Goal: Leave review/rating: Share an evaluation or opinion about a product, service, or content

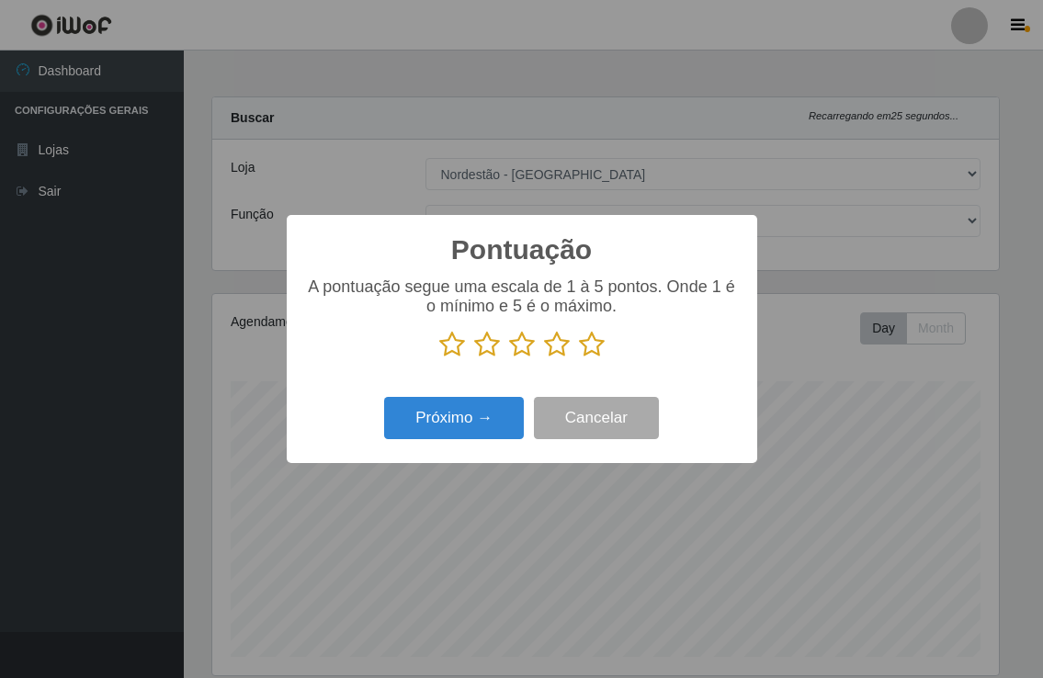
select select "454"
select select "70"
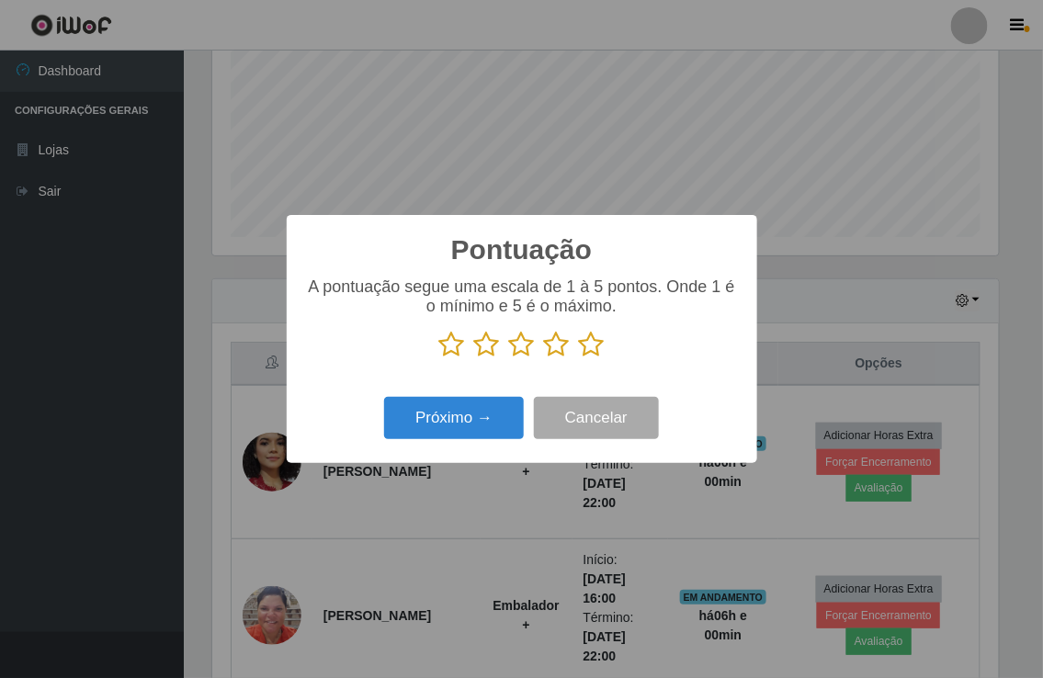
scroll to position [380, 785]
click at [589, 347] on icon at bounding box center [592, 345] width 26 height 28
click at [579, 358] on input "radio" at bounding box center [579, 358] width 0 height 0
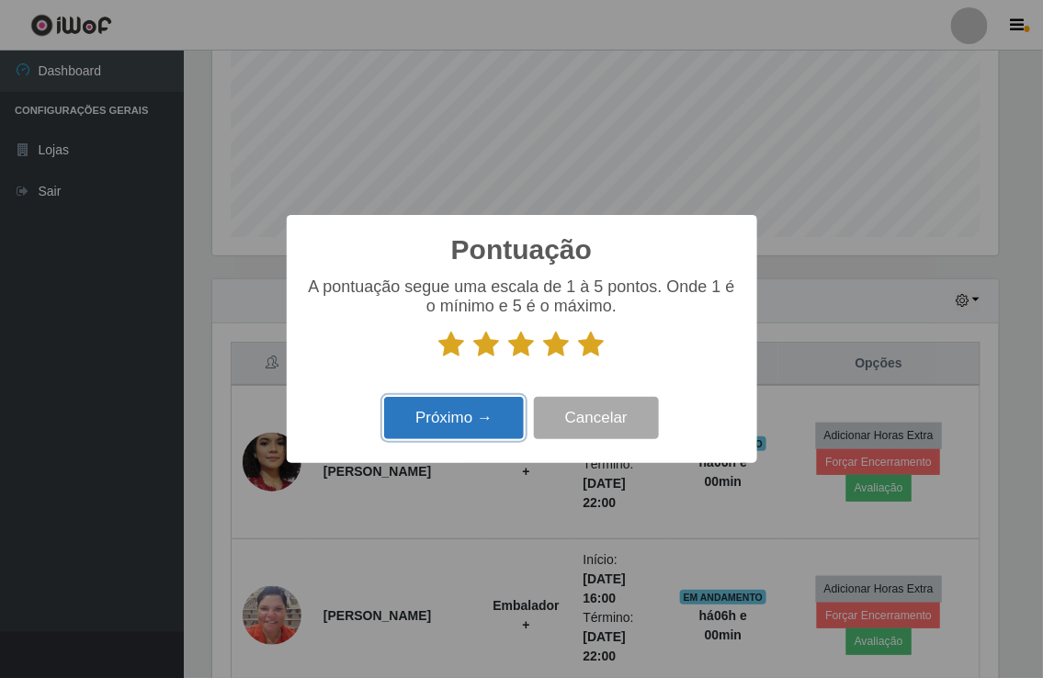
click at [509, 418] on button "Próximo →" at bounding box center [454, 418] width 140 height 43
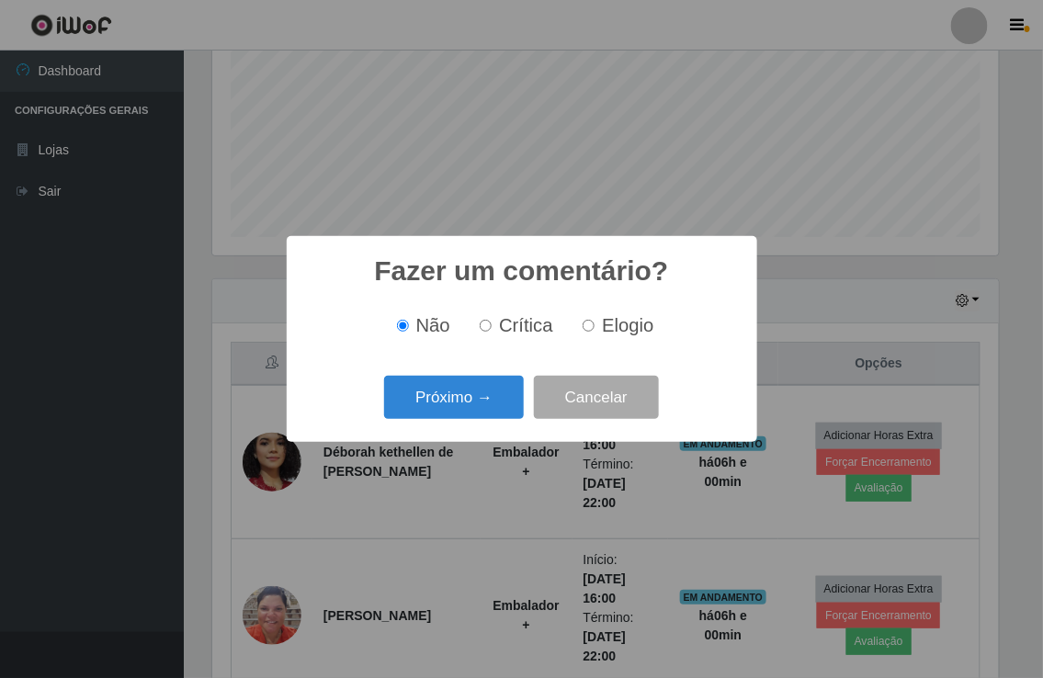
click at [595, 326] on label "Elogio" at bounding box center [614, 325] width 78 height 21
click at [594, 326] on input "Elogio" at bounding box center [588, 326] width 12 height 12
radio input "true"
click at [478, 406] on button "Próximo →" at bounding box center [454, 397] width 140 height 43
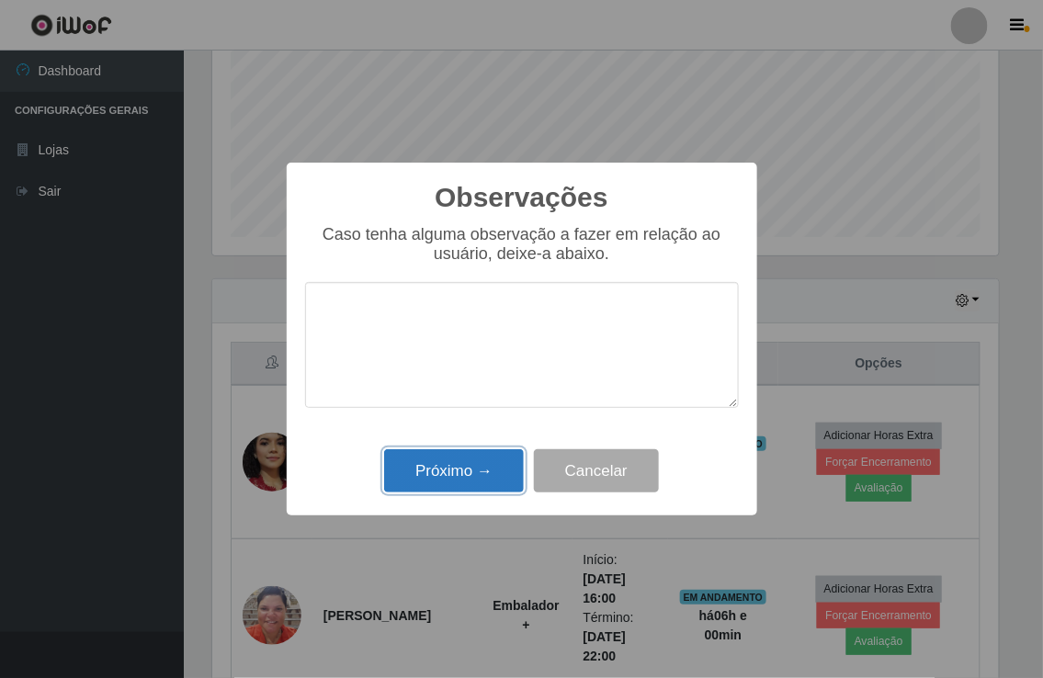
click at [434, 460] on button "Próximo →" at bounding box center [454, 470] width 140 height 43
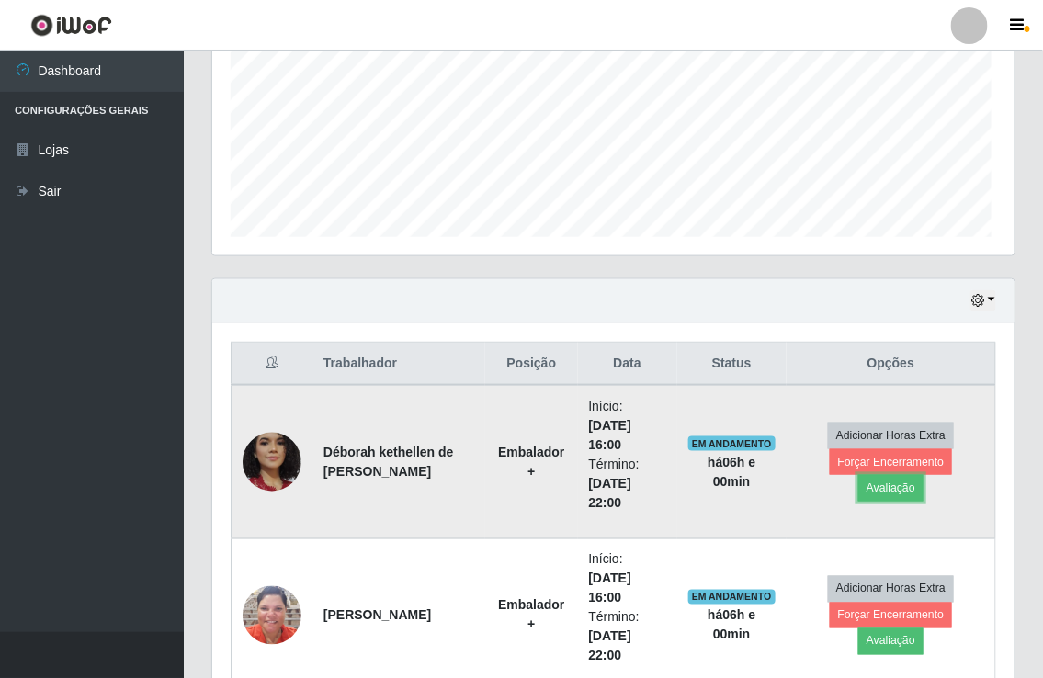
scroll to position [380, 796]
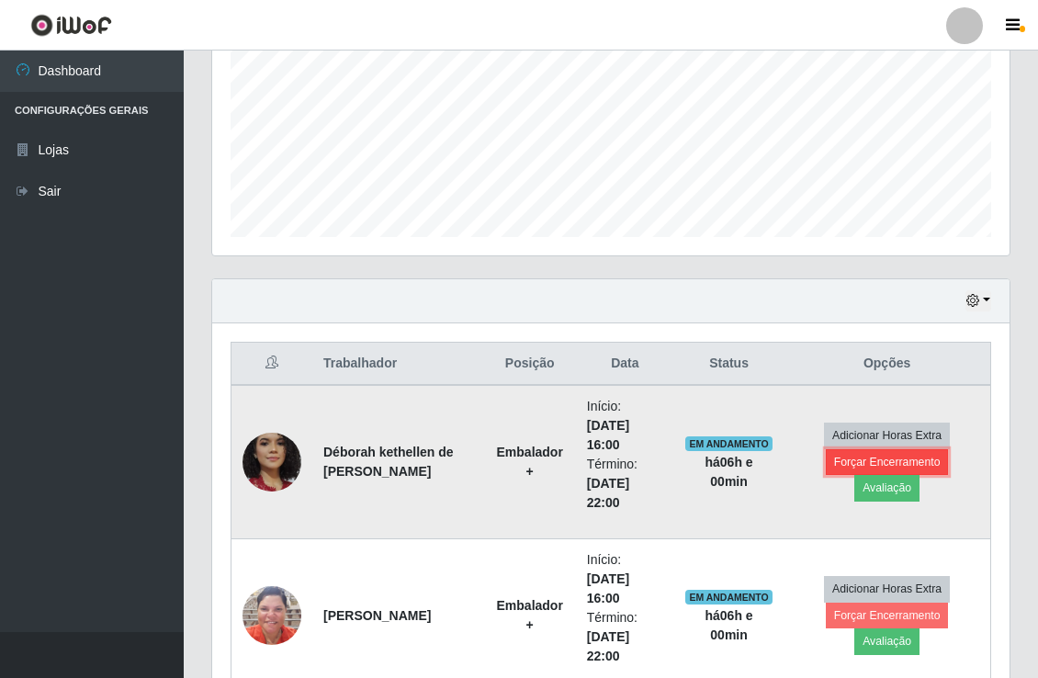
click at [906, 455] on button "Forçar Encerramento" at bounding box center [887, 462] width 123 height 26
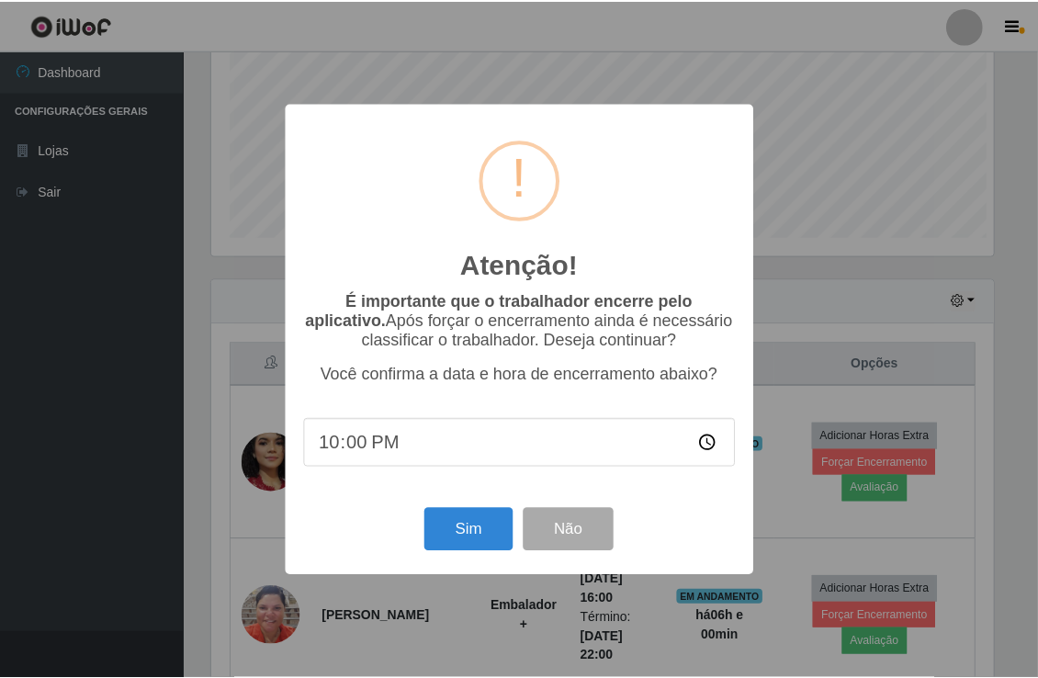
scroll to position [380, 785]
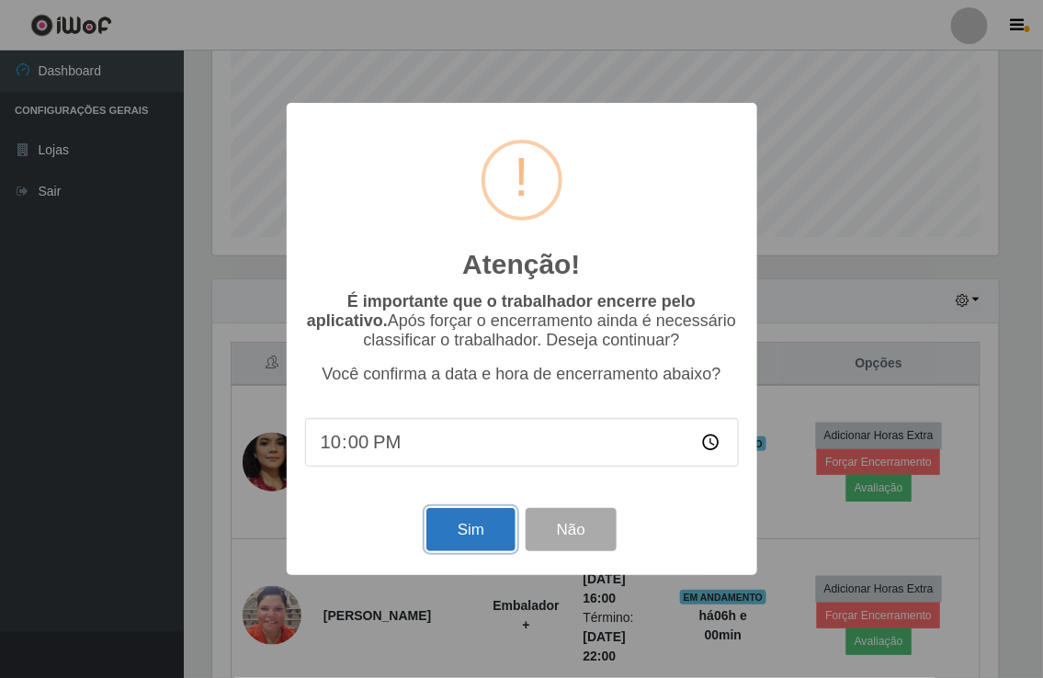
click at [492, 520] on button "Sim" at bounding box center [470, 529] width 89 height 43
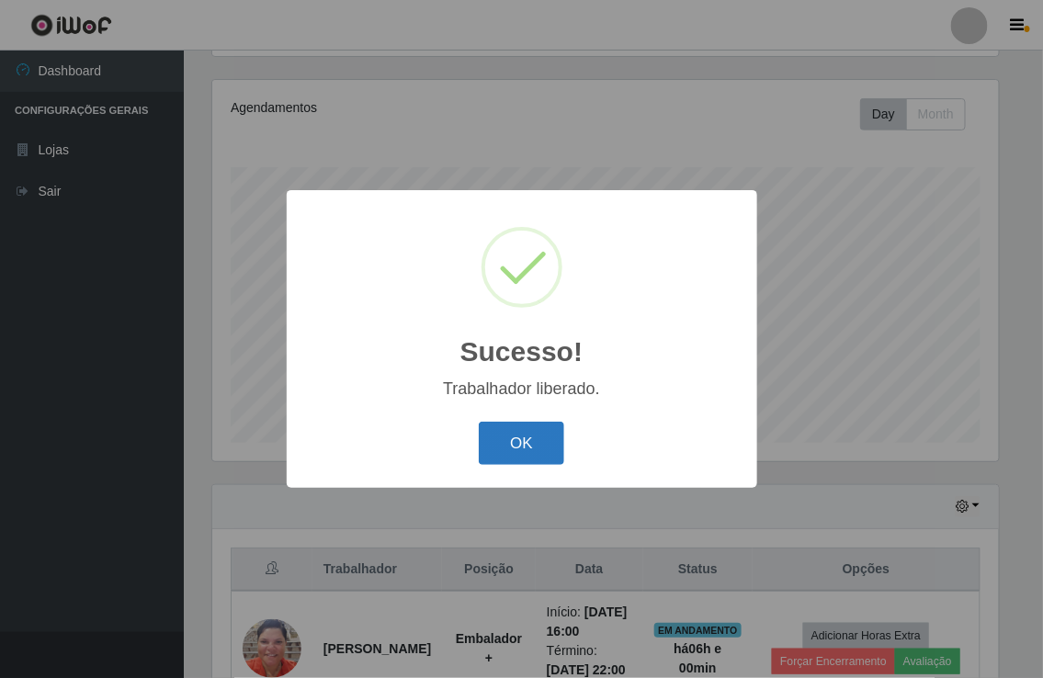
click at [511, 443] on button "OK" at bounding box center [521, 443] width 85 height 43
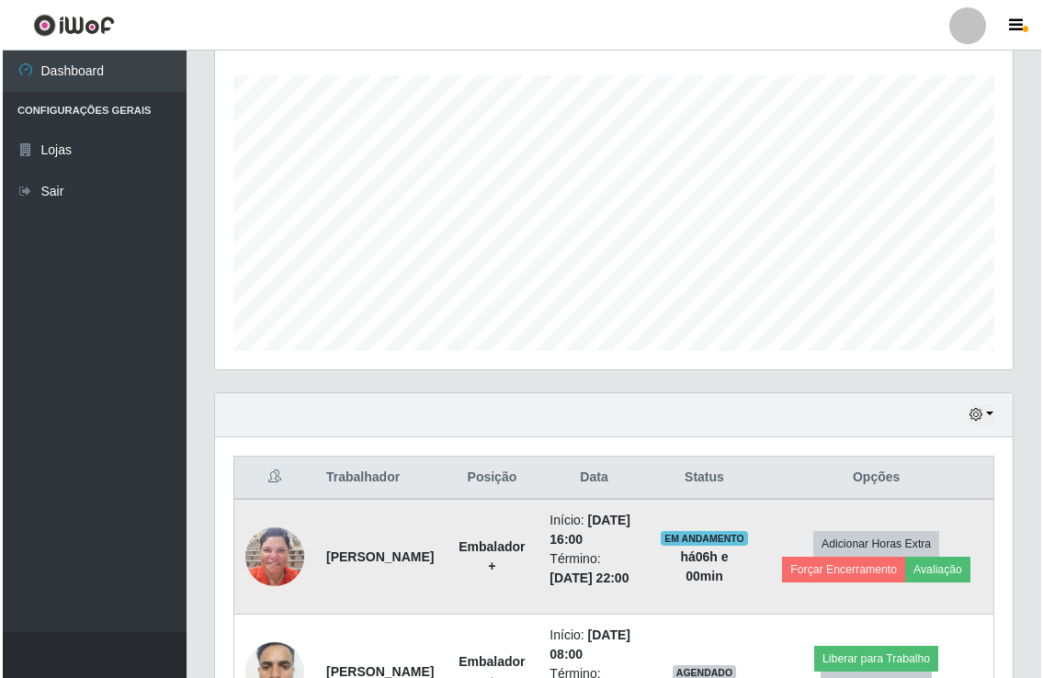
scroll to position [418, 0]
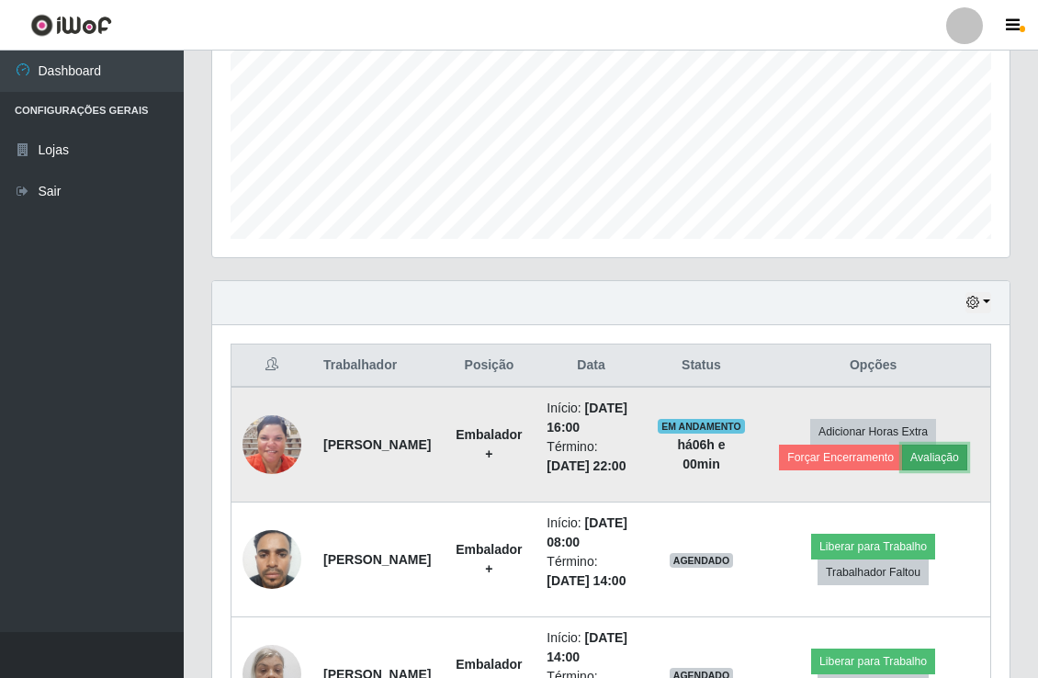
click at [944, 470] on button "Avaliação" at bounding box center [934, 458] width 65 height 26
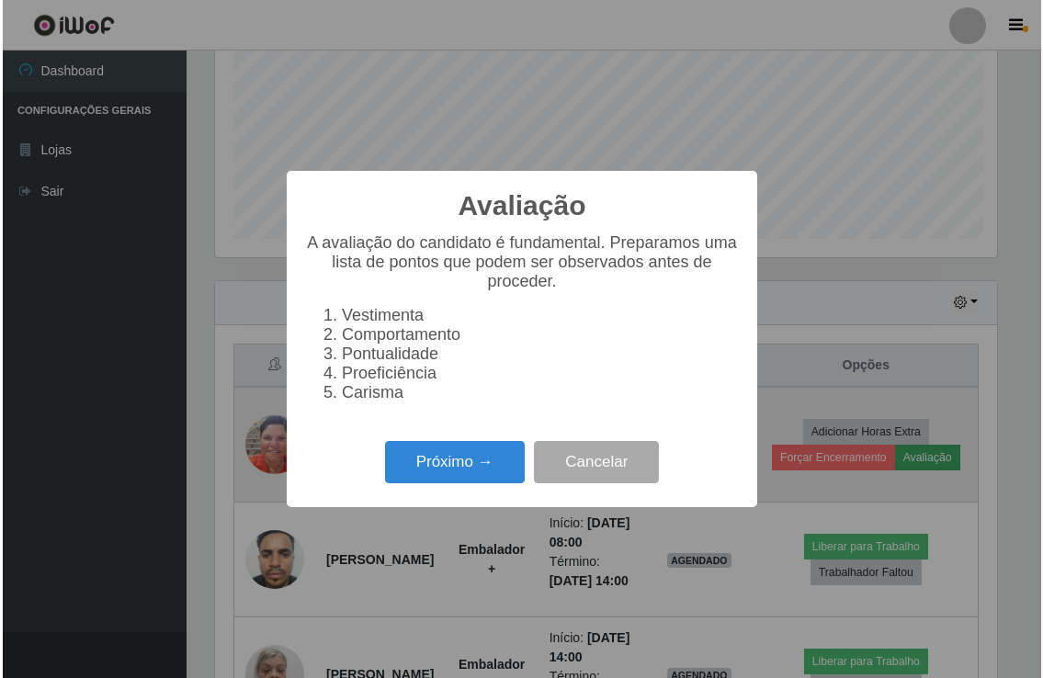
scroll to position [380, 785]
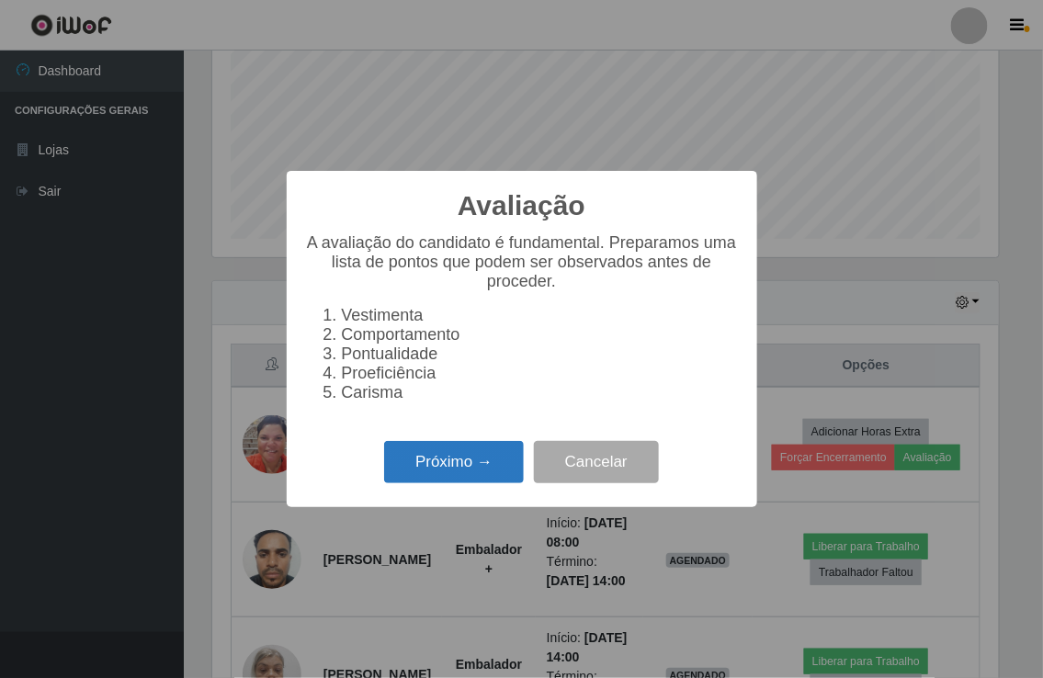
click at [460, 464] on button "Próximo →" at bounding box center [454, 462] width 140 height 43
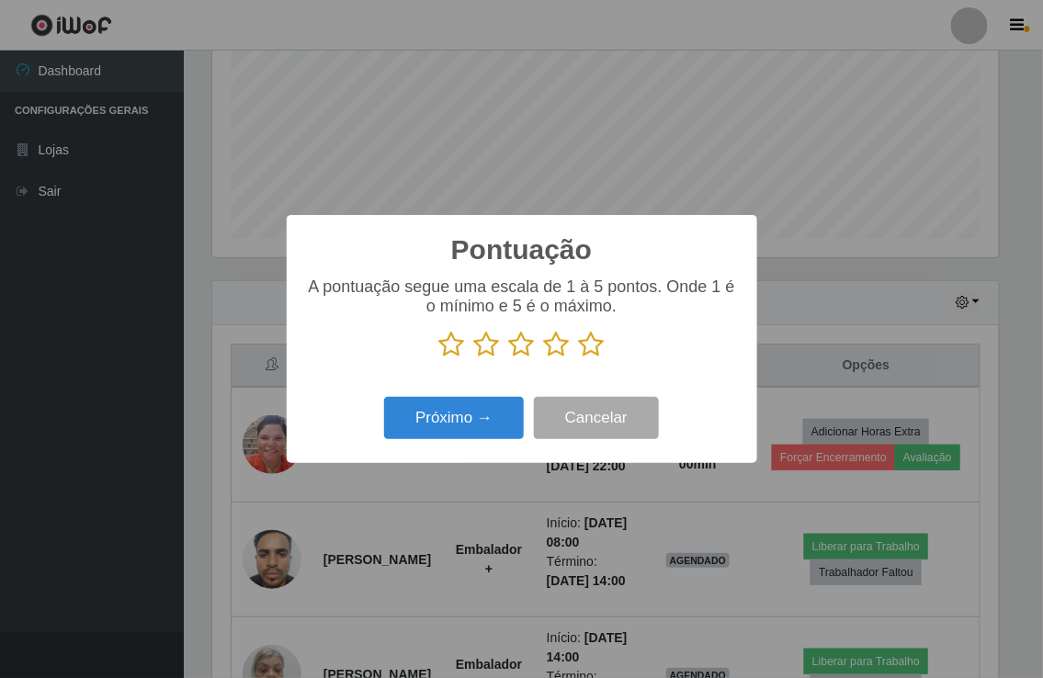
scroll to position [918130, 917725]
click at [589, 345] on icon at bounding box center [592, 345] width 26 height 28
click at [579, 358] on input "radio" at bounding box center [579, 358] width 0 height 0
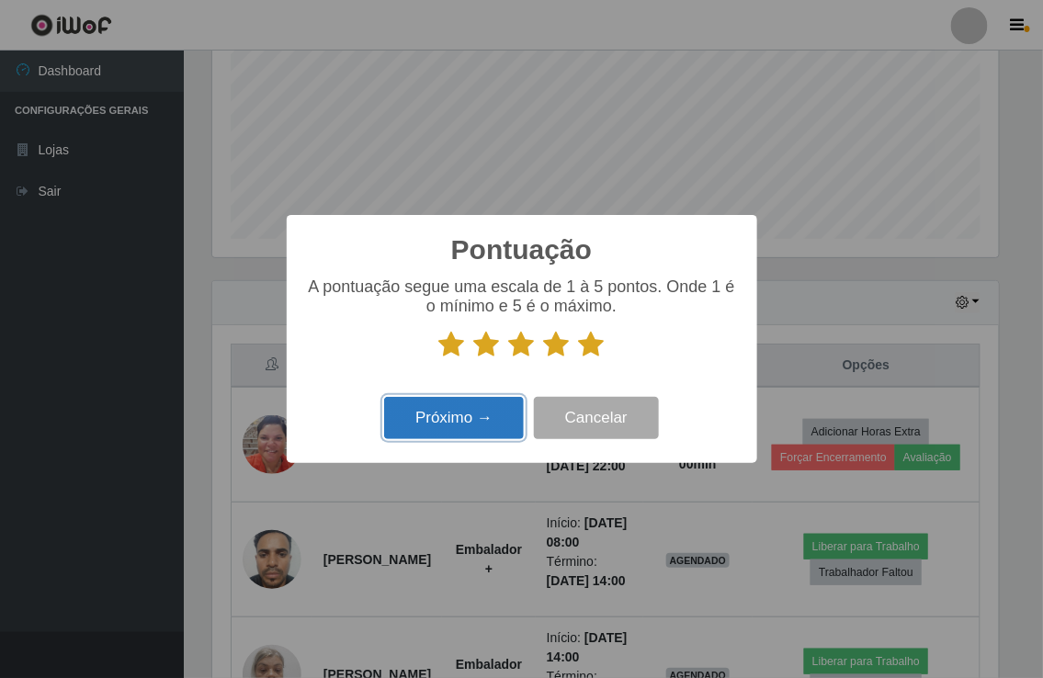
click at [453, 418] on button "Próximo →" at bounding box center [454, 418] width 140 height 43
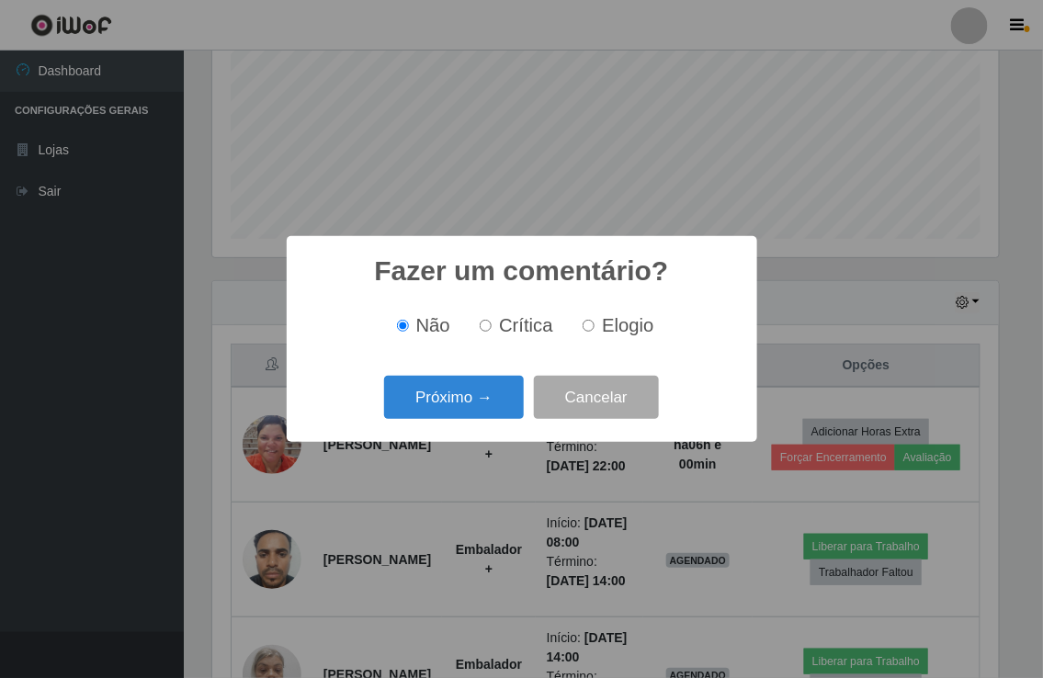
click at [584, 326] on input "Elogio" at bounding box center [588, 326] width 12 height 12
radio input "true"
click at [483, 410] on button "Próximo →" at bounding box center [454, 397] width 140 height 43
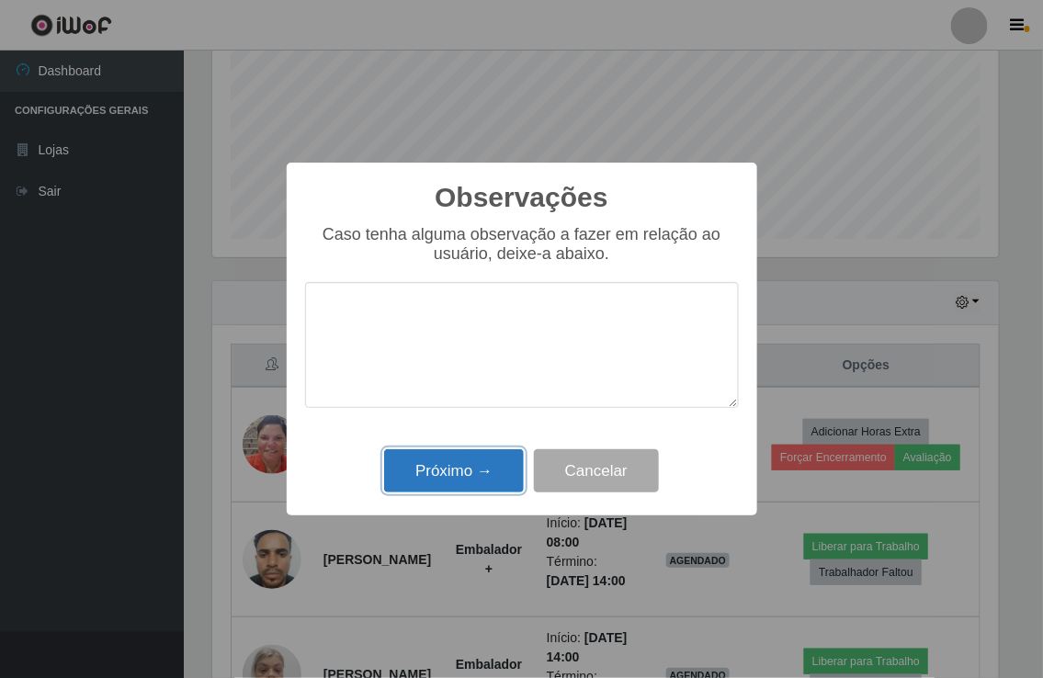
click at [492, 465] on button "Próximo →" at bounding box center [454, 470] width 140 height 43
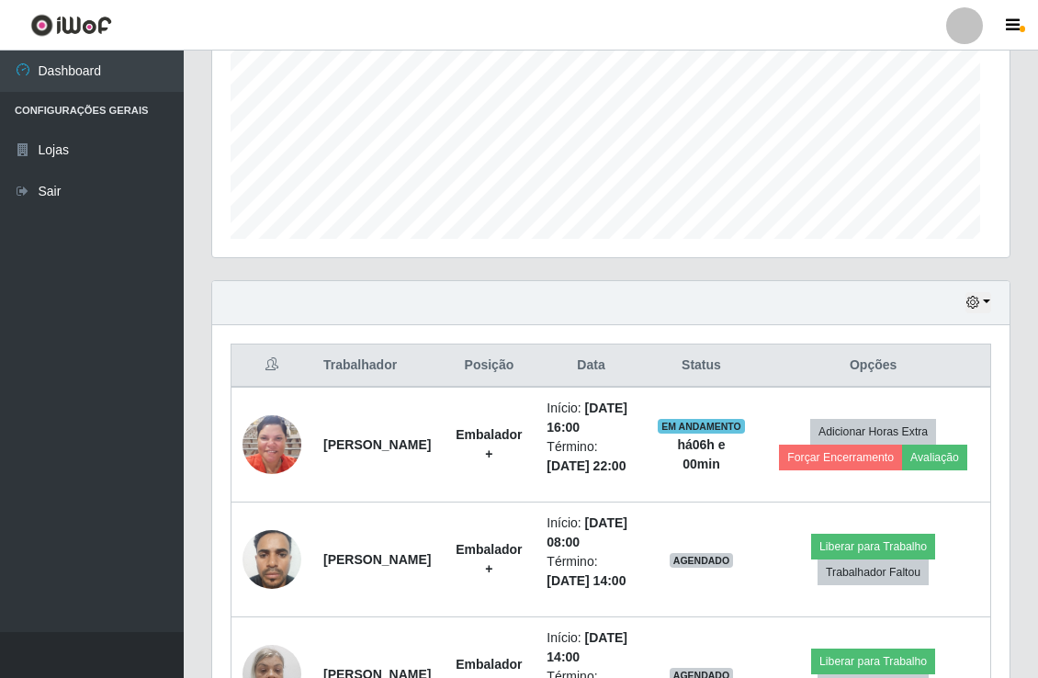
scroll to position [380, 796]
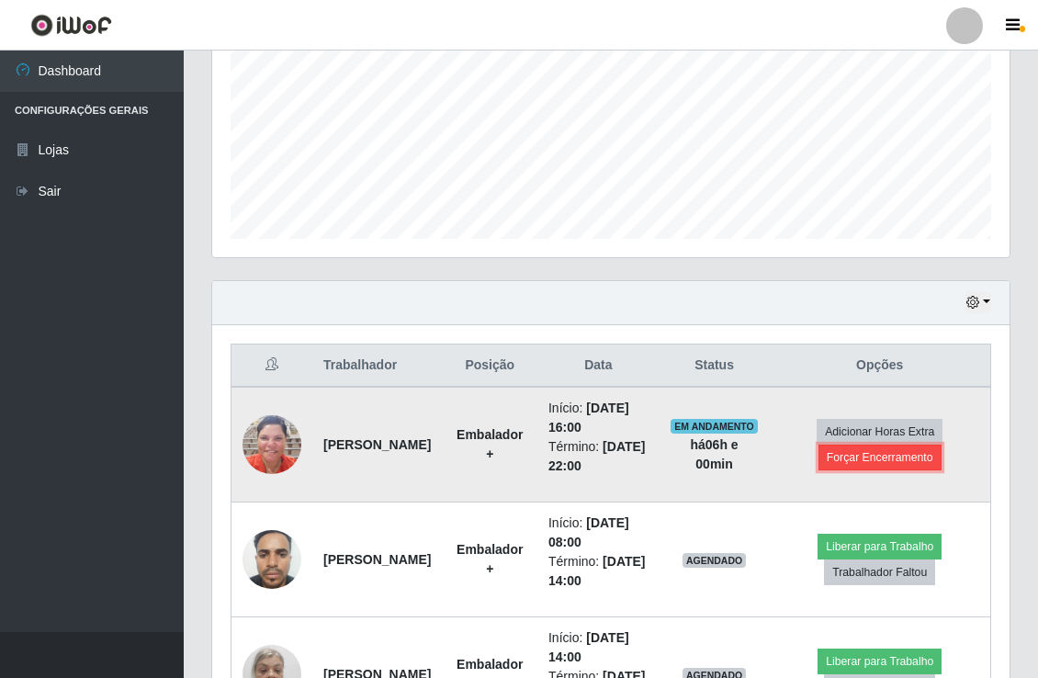
click at [901, 470] on button "Forçar Encerramento" at bounding box center [879, 458] width 123 height 26
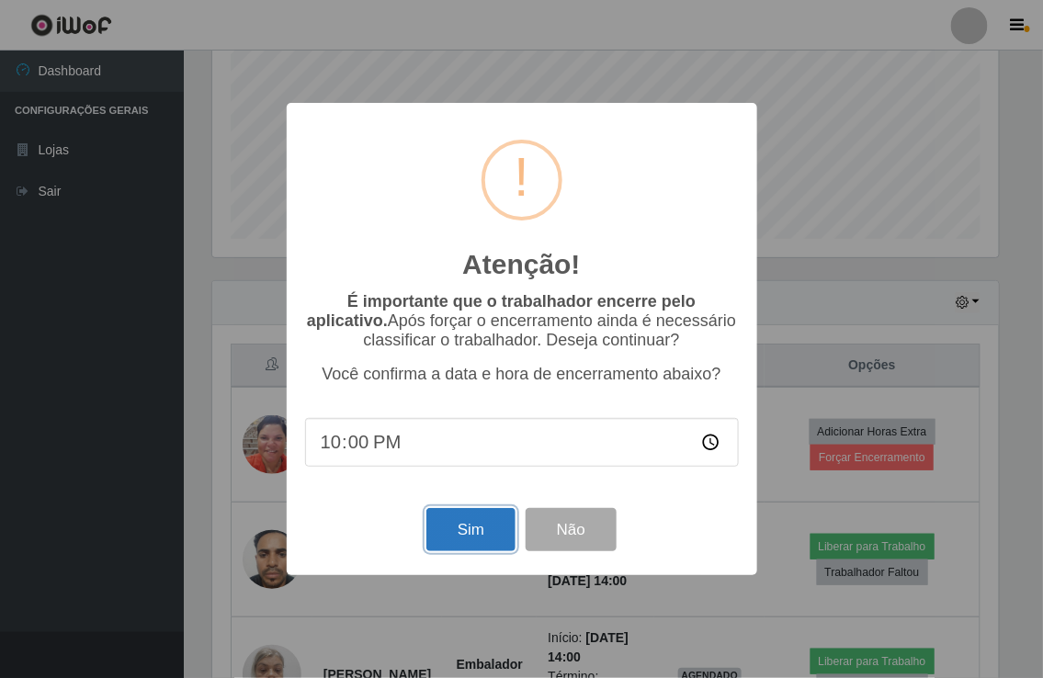
click at [489, 547] on button "Sim" at bounding box center [470, 529] width 89 height 43
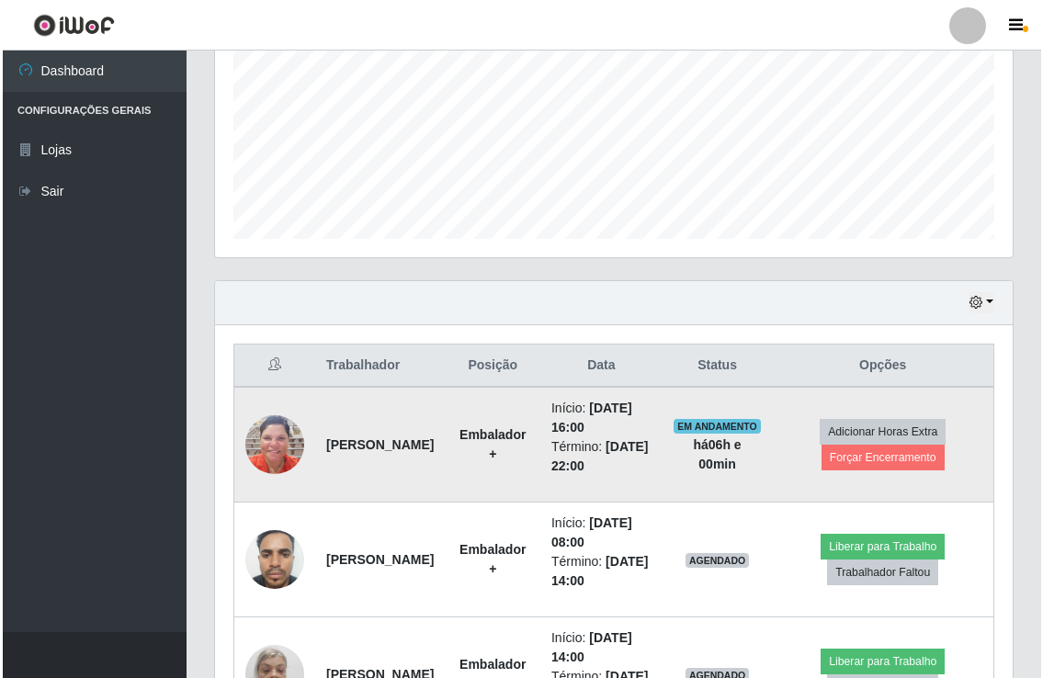
scroll to position [0, 0]
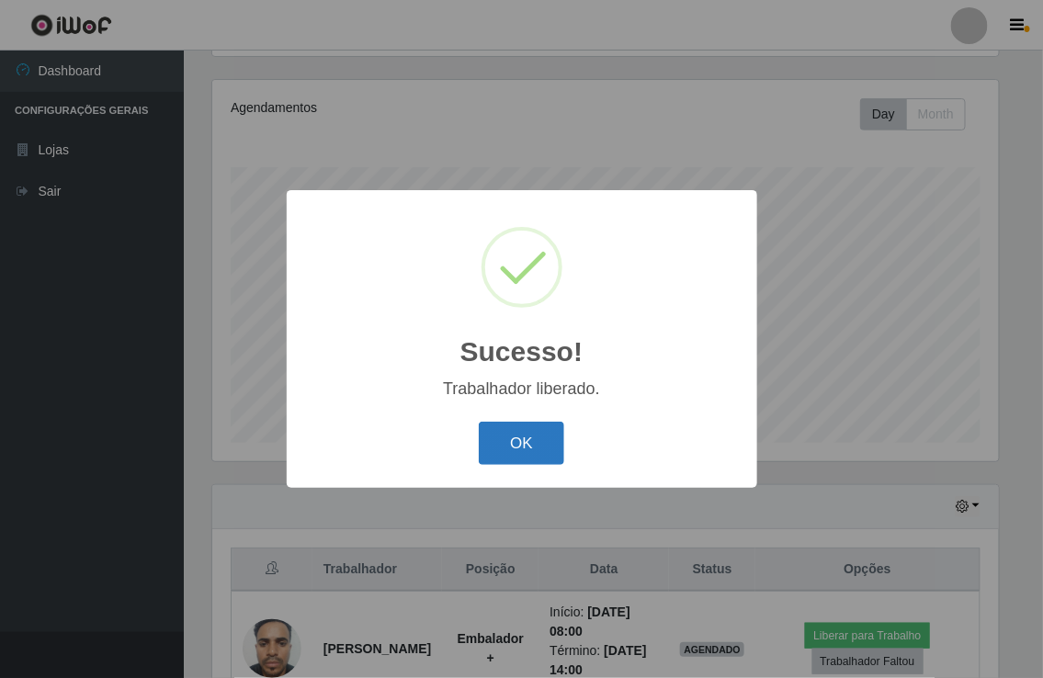
click at [517, 442] on button "OK" at bounding box center [521, 443] width 85 height 43
